Goal: Task Accomplishment & Management: Manage account settings

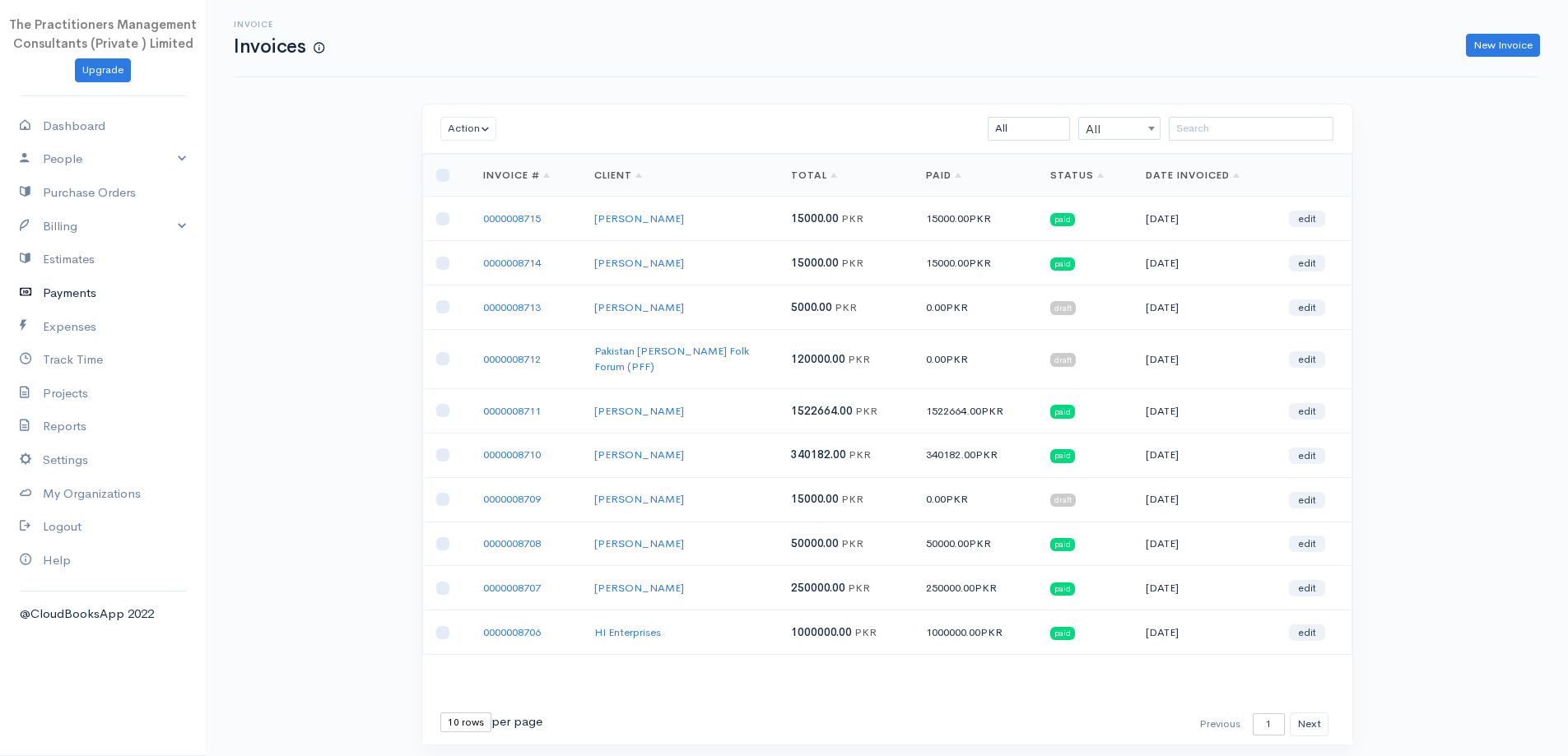
click at [78, 287] on link "Payments" at bounding box center [103, 293] width 206 height 34
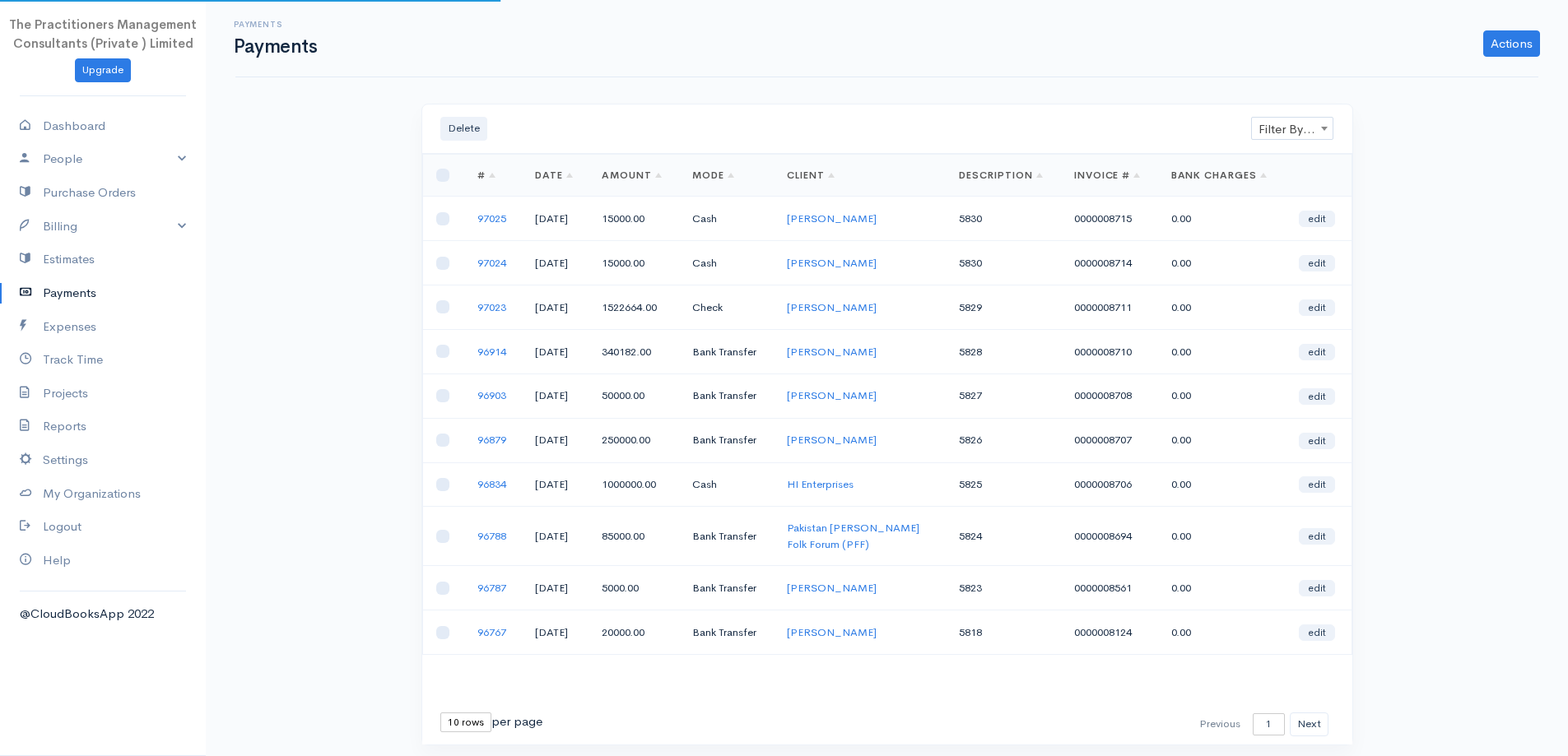
click at [1279, 136] on span "Filter By Client" at bounding box center [1292, 129] width 81 height 23
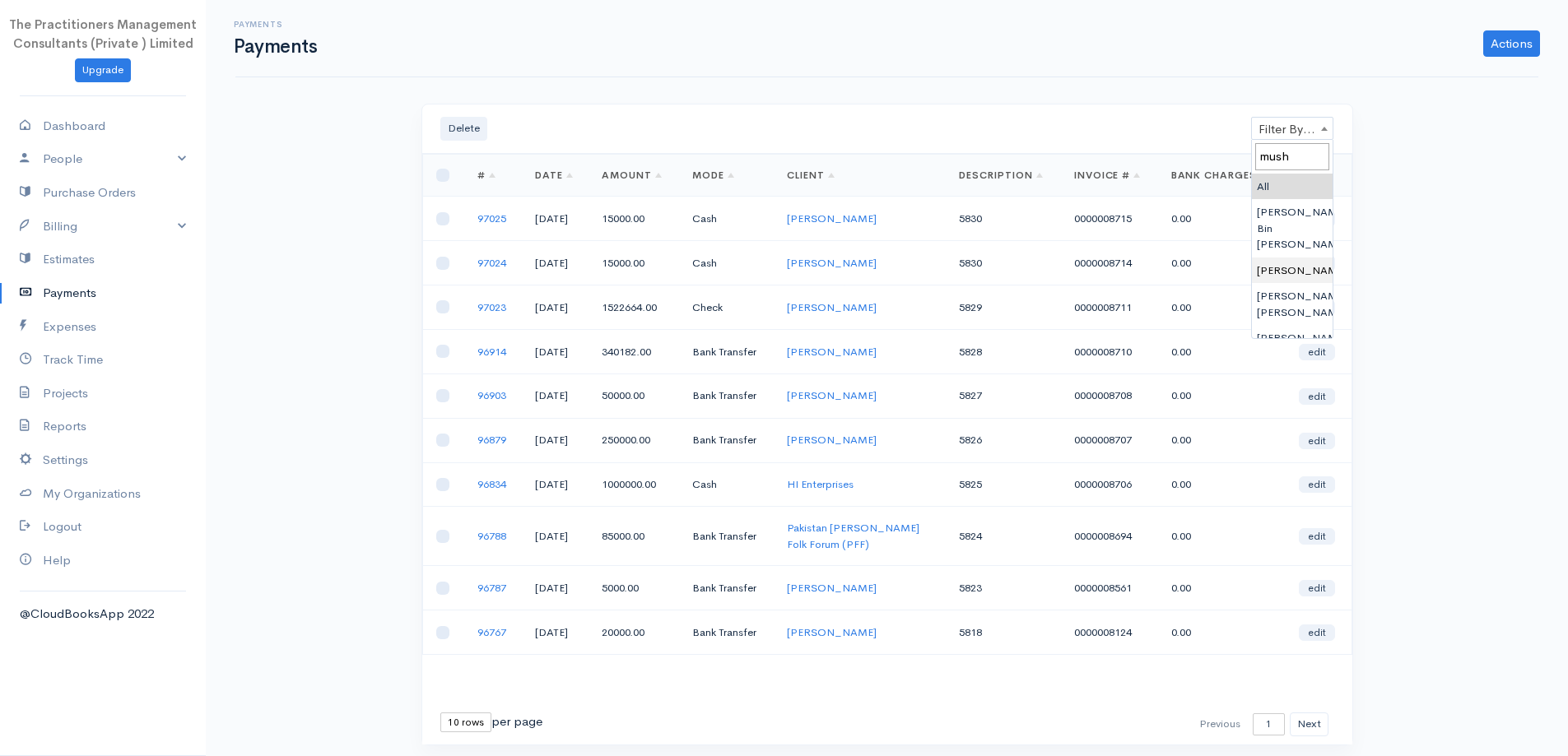
type input "mush"
select select "2325306"
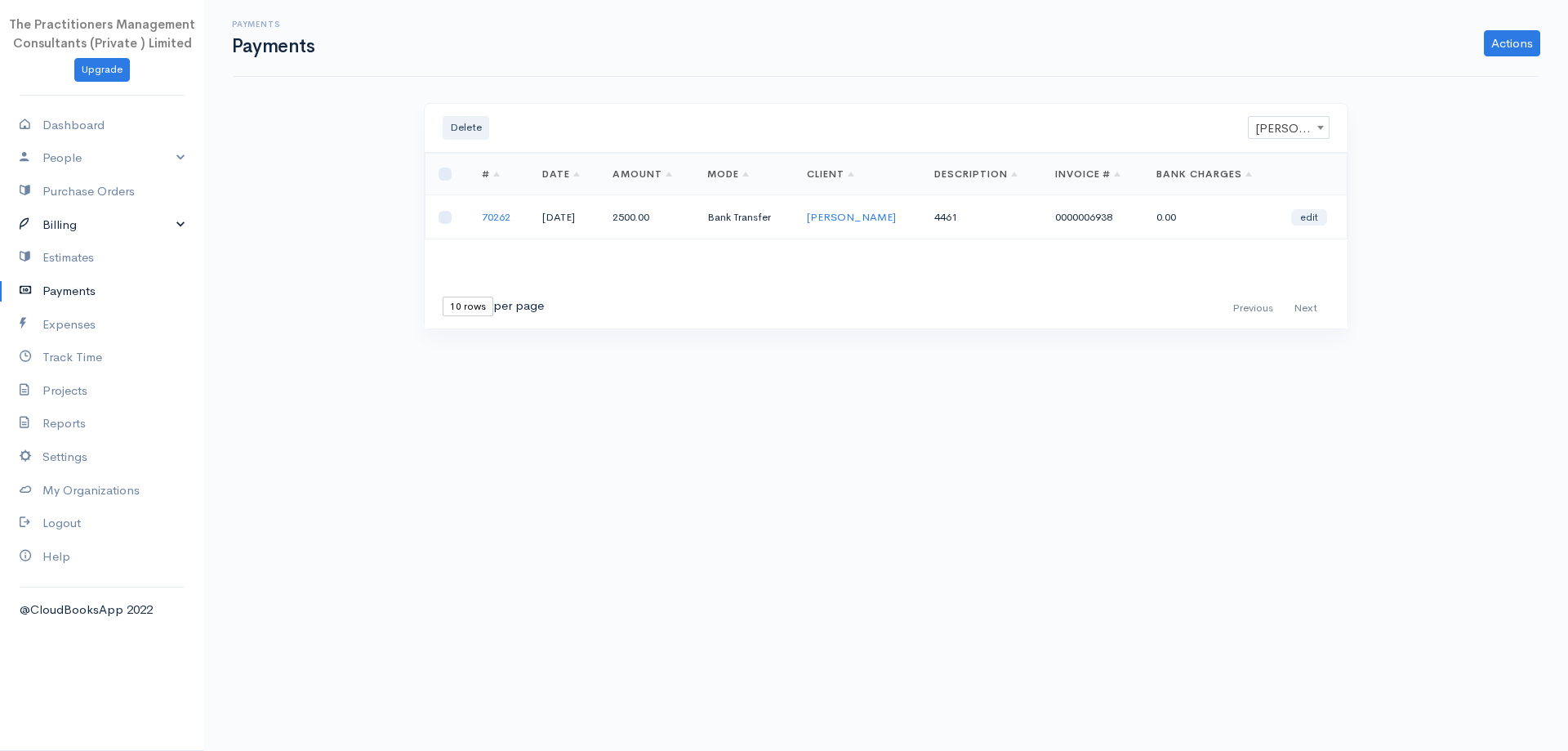
click at [60, 229] on link "Billing" at bounding box center [102, 225] width 204 height 34
click at [75, 247] on link "Invoice" at bounding box center [102, 255] width 204 height 29
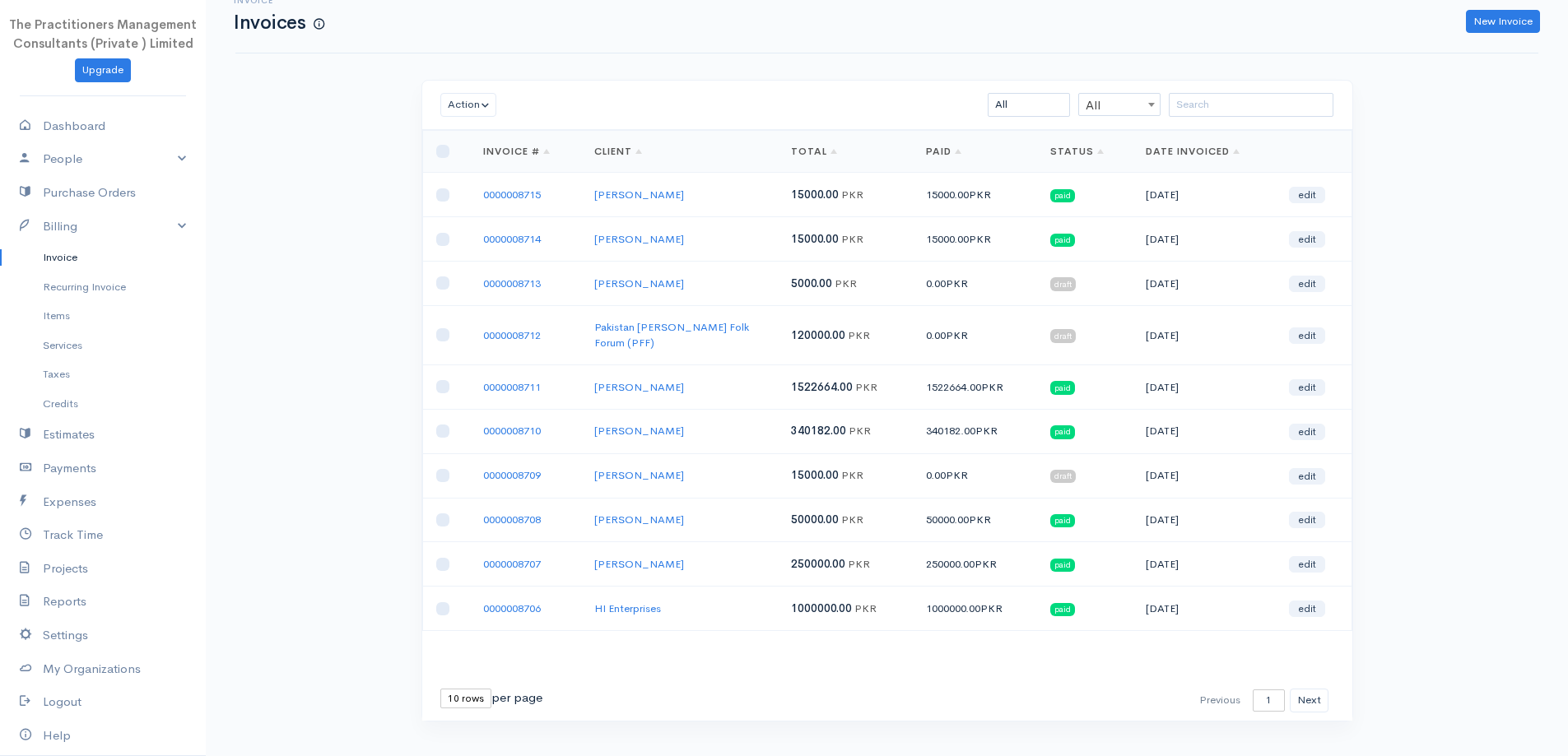
scroll to position [35, 0]
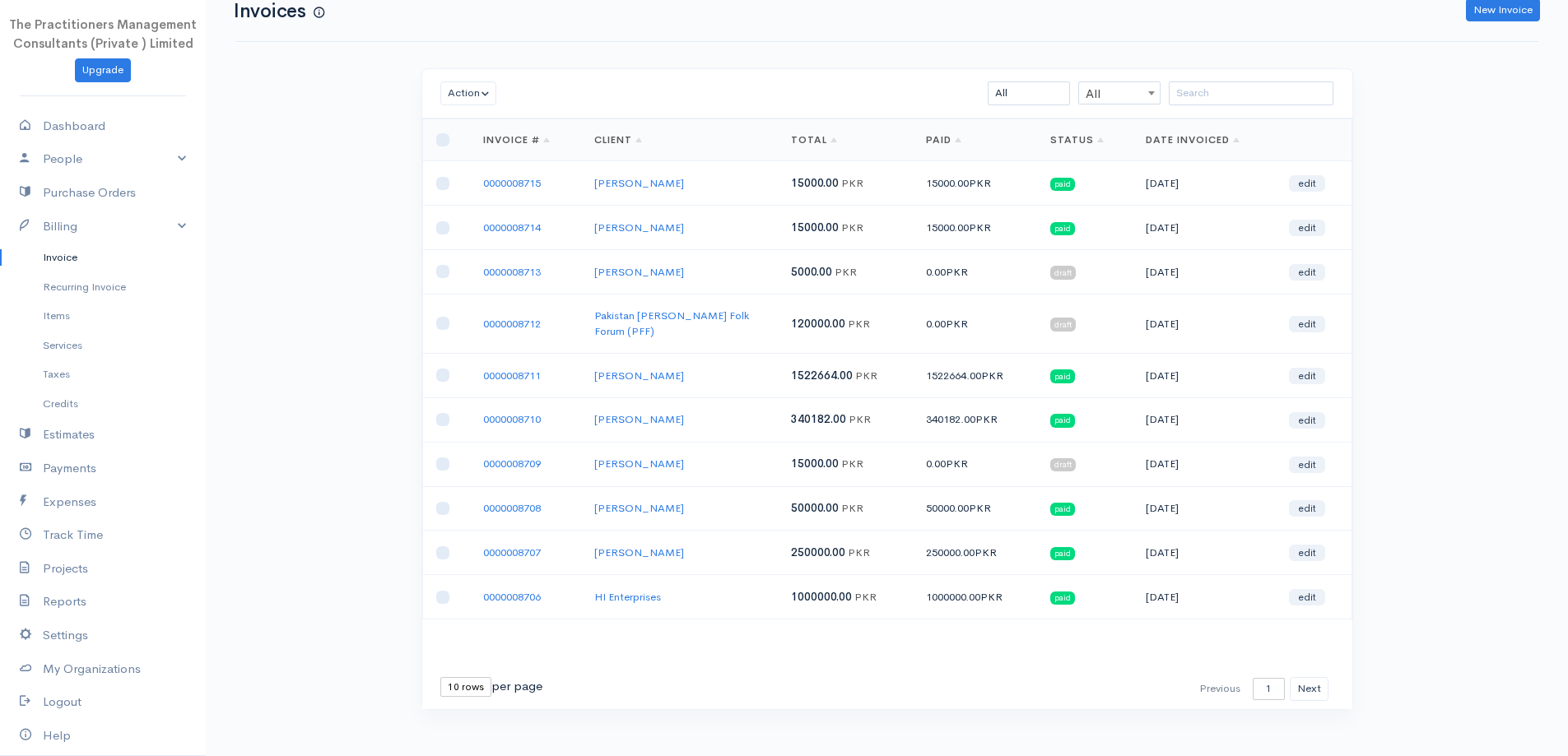
click at [444, 677] on select "10 rows 25 rows 50 rows" at bounding box center [466, 687] width 51 height 20
click at [469, 748] on div "Action Archive Delete Download PDF Send [PERSON_NAME] as Sent Mark Un-Sent Ente…" at bounding box center [887, 419] width 948 height 703
click at [452, 669] on div "First Previous 1 2 3 4 5 6 7 8 9 10 11 12 13 14 15 16 17 18 19 20 21 22 23 24 2…" at bounding box center [887, 689] width 930 height 40
click at [460, 690] on div "First Previous 1 2 3 4 5 6 7 8 9 10 11 12 13 14 15 16 17 18 19 20 21 22 23 24 2…" at bounding box center [887, 689] width 930 height 40
click at [461, 689] on div "First Previous 1 2 3 4 5 6 7 8 9 10 11 12 13 14 15 16 17 18 19 20 21 22 23 24 2…" at bounding box center [887, 689] width 930 height 40
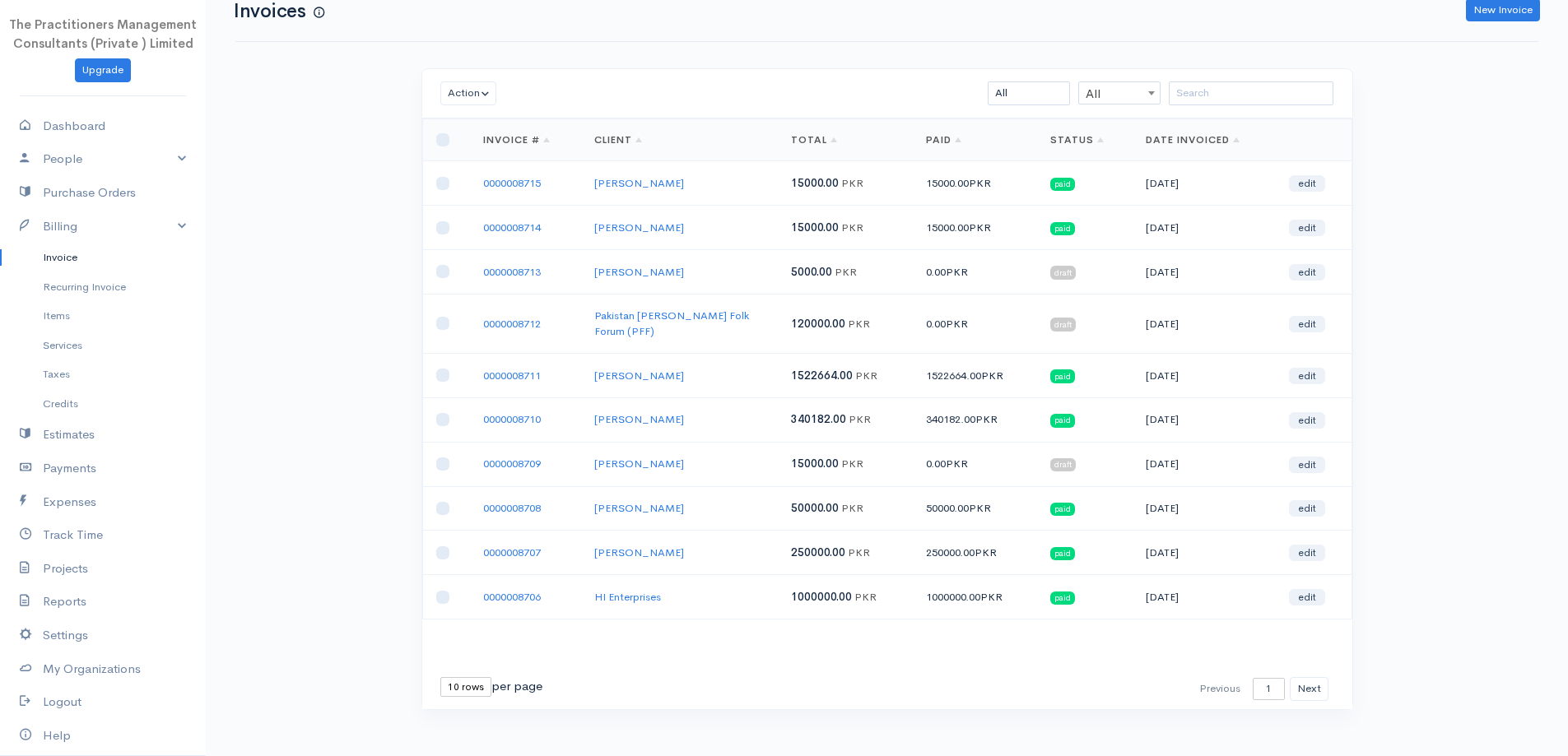
click at [458, 679] on select "10 rows 25 rows 50 rows" at bounding box center [466, 687] width 51 height 20
click at [475, 745] on div "Action Archive Delete Download PDF Send [PERSON_NAME] as Sent Mark Un-Sent Ente…" at bounding box center [887, 419] width 948 height 703
click at [84, 261] on link "Invoice" at bounding box center [103, 257] width 206 height 29
click at [489, 677] on select "10 rows 25 rows 50 rows" at bounding box center [466, 687] width 51 height 20
select select "50"
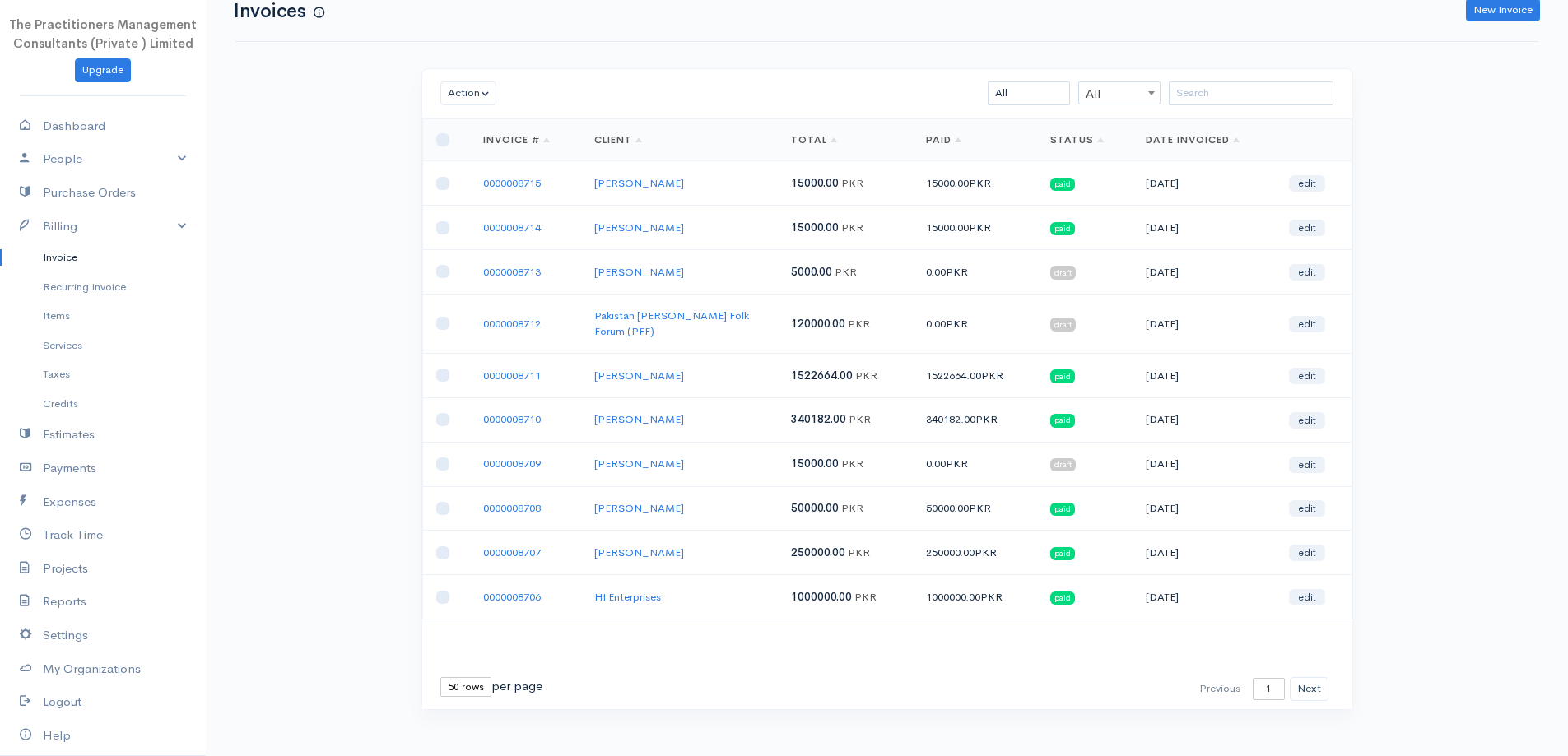
click at [440, 677] on select "10 rows 25 rows 50 rows" at bounding box center [466, 687] width 51 height 20
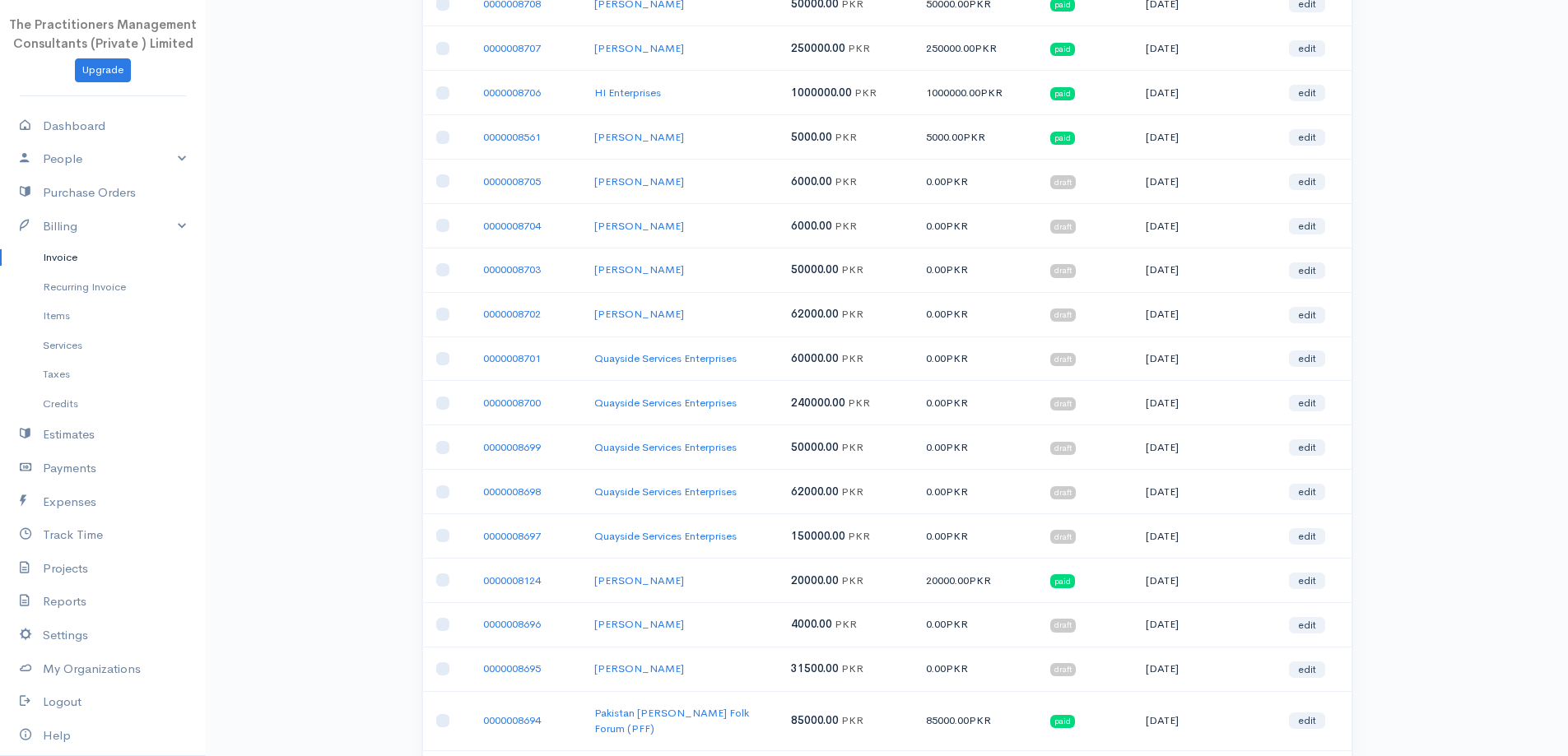
scroll to position [0, 0]
